Goal: Ask a question

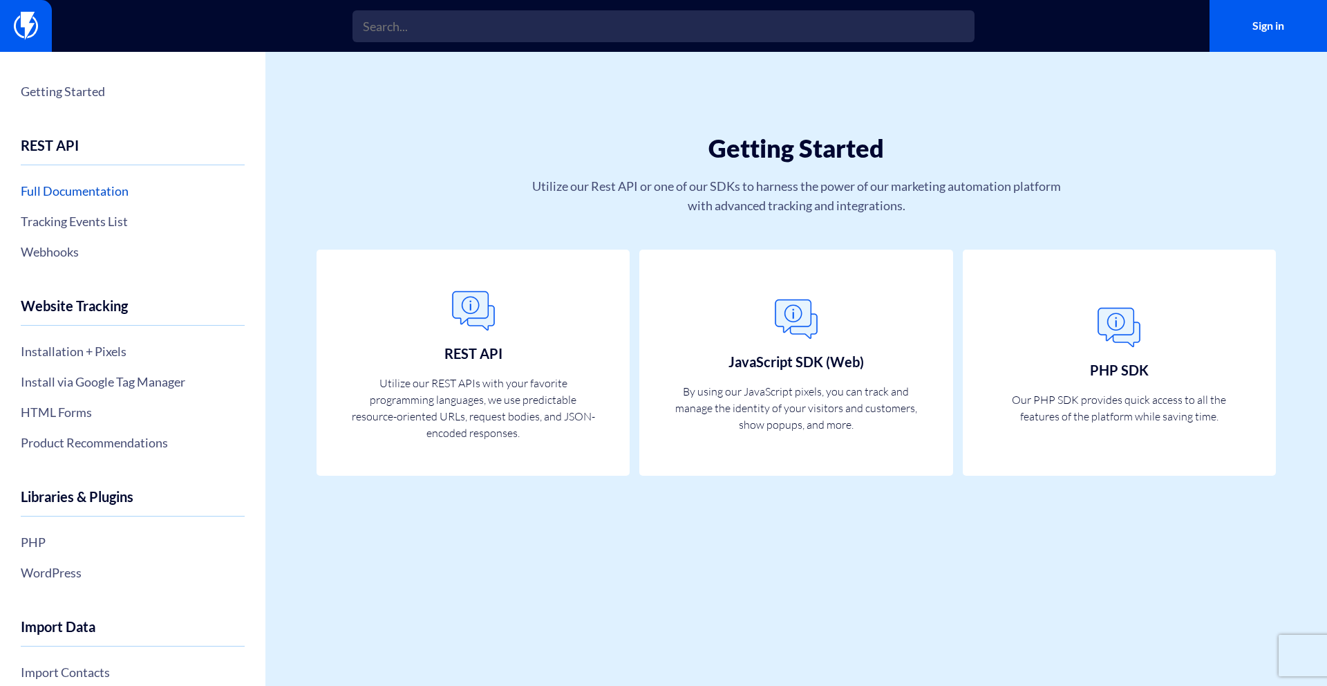
click at [113, 191] on link "Full Documentation" at bounding box center [133, 191] width 224 height 24
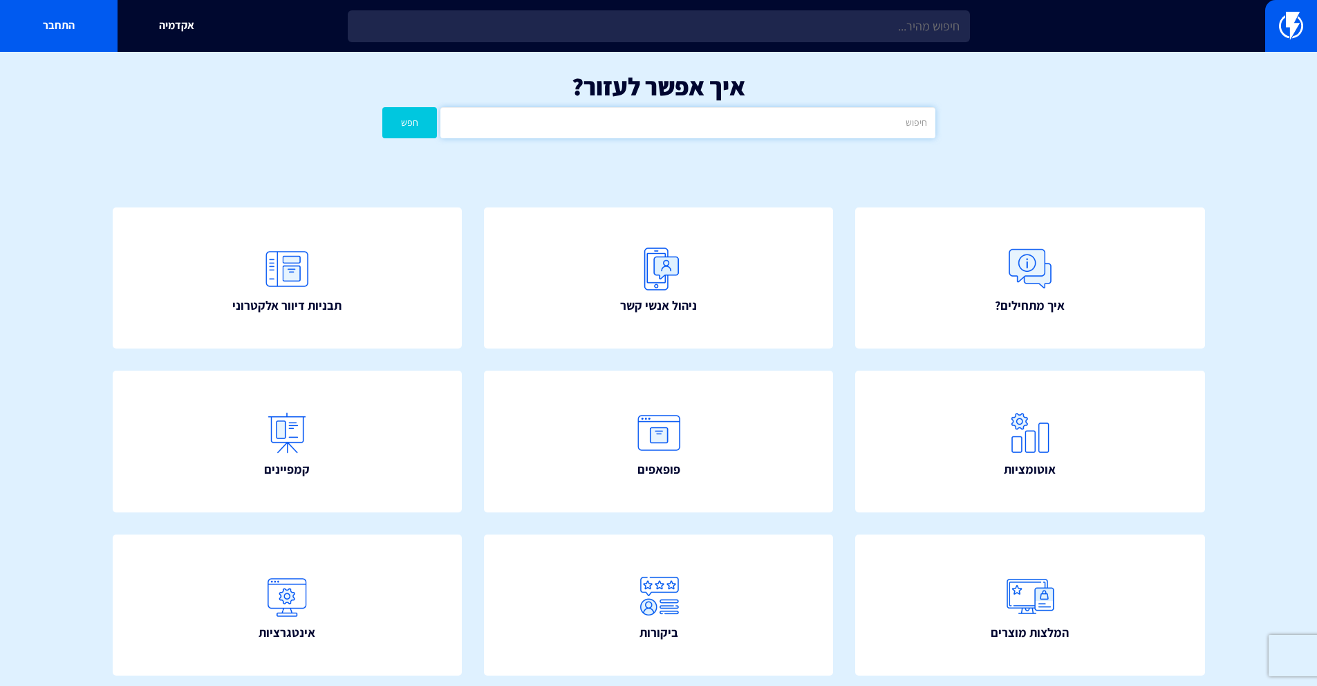
click at [690, 132] on input "text" at bounding box center [687, 122] width 494 height 31
type input "פיקס"
click at [382, 107] on button "חפש" at bounding box center [409, 122] width 55 height 31
